Goal: Information Seeking & Learning: Learn about a topic

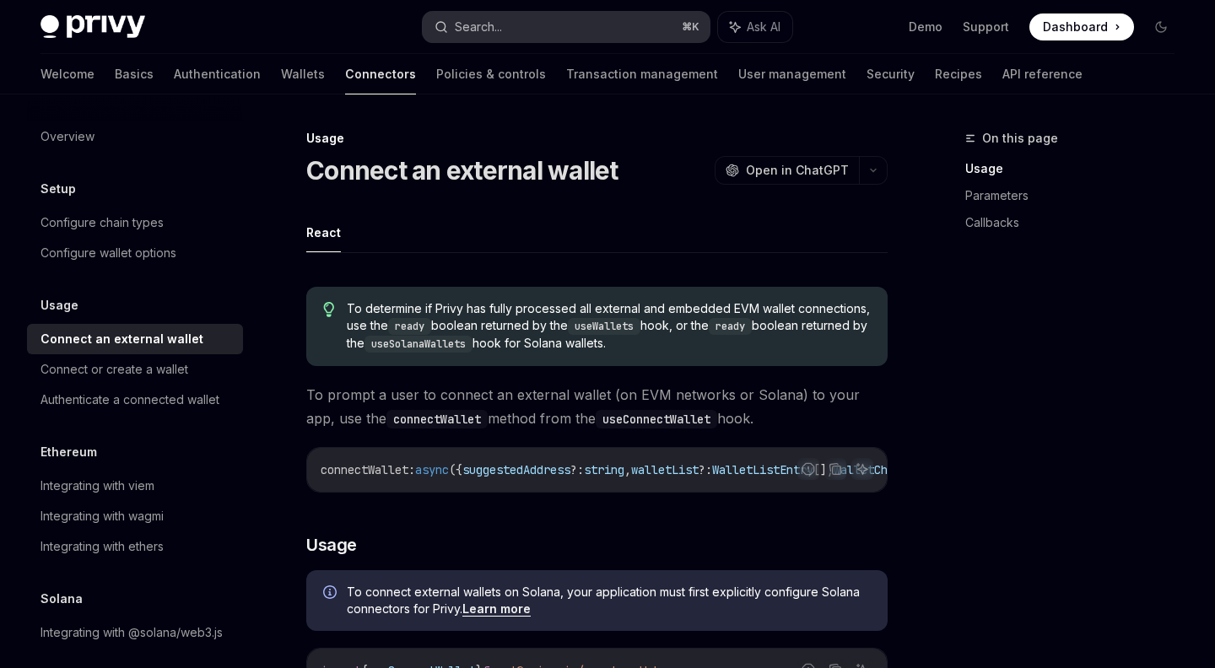
click at [612, 17] on button "Search... ⌘ K" at bounding box center [566, 27] width 286 height 30
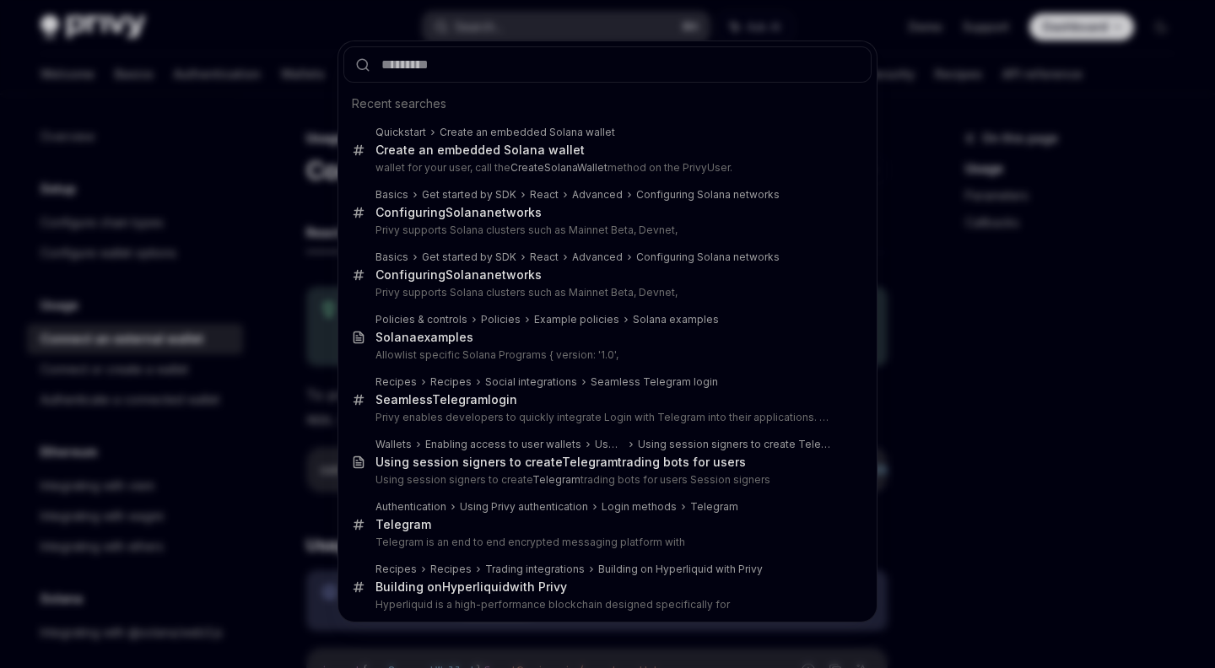
type input "**********"
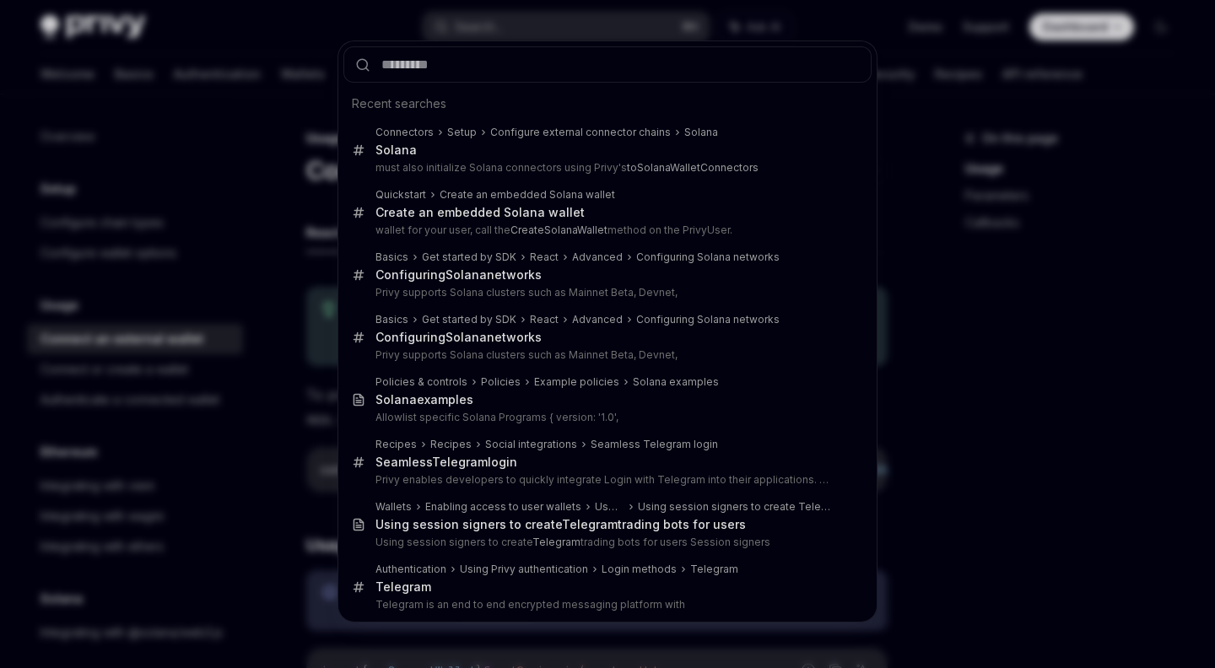
type textarea "*"
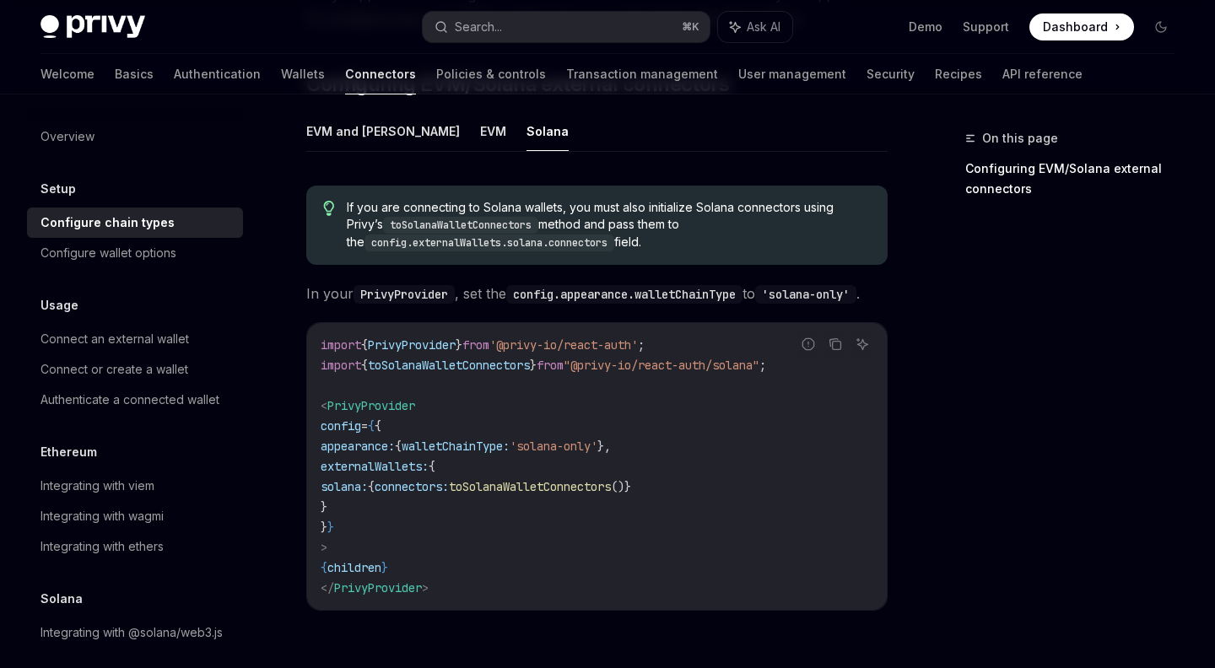
scroll to position [380, 0]
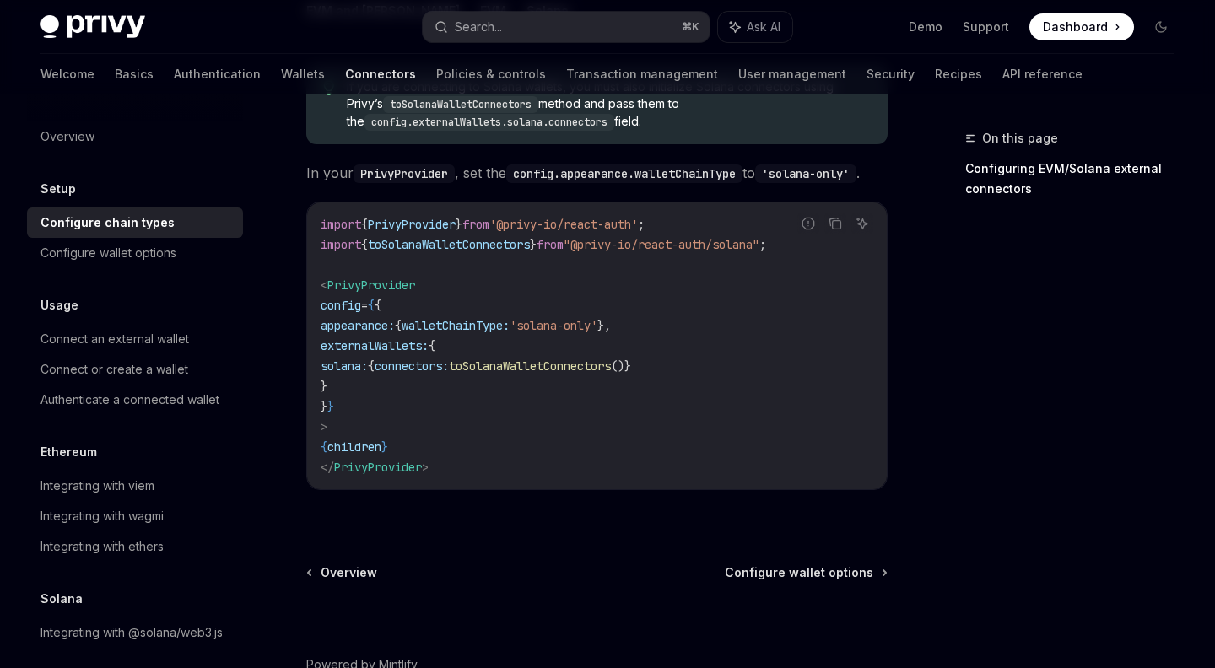
click at [611, 374] on span "toSolanaWalletConnectors" at bounding box center [530, 366] width 162 height 15
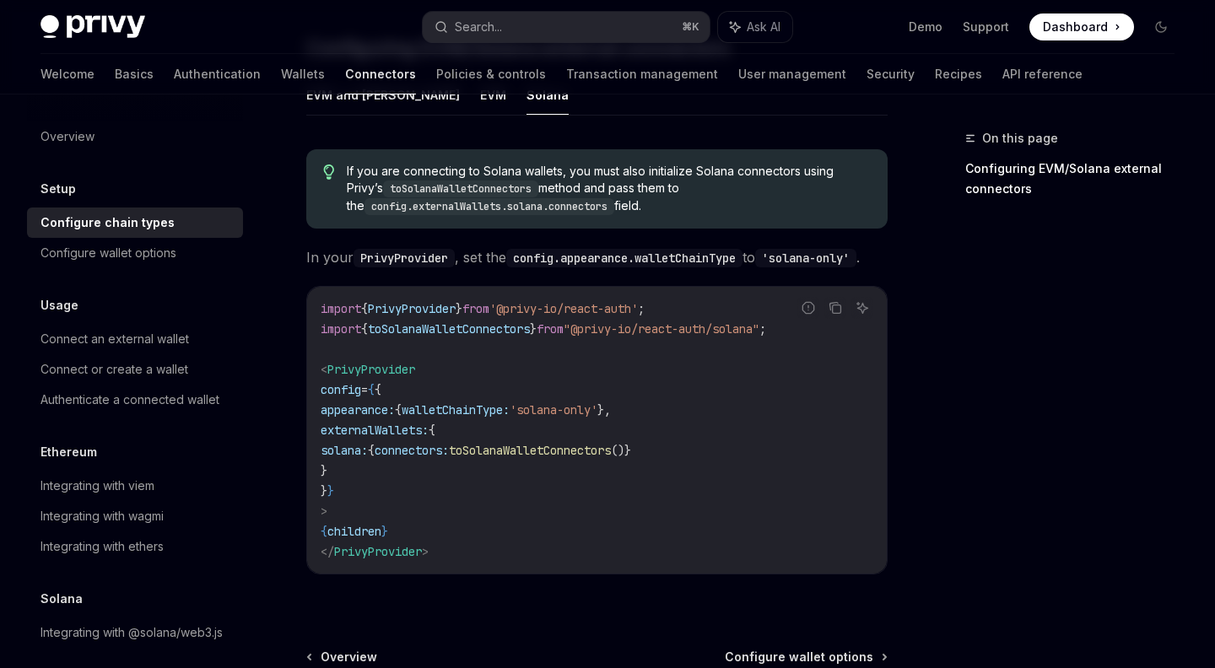
scroll to position [0, 0]
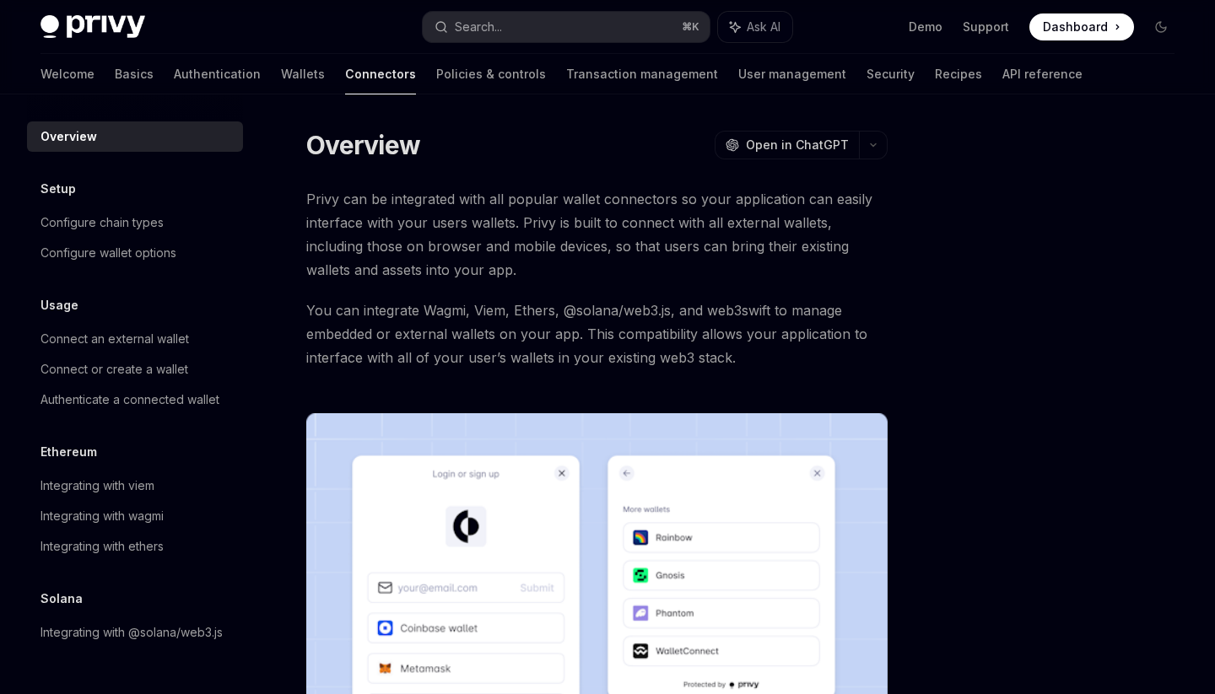
type textarea "*"
